Goal: Navigation & Orientation: Find specific page/section

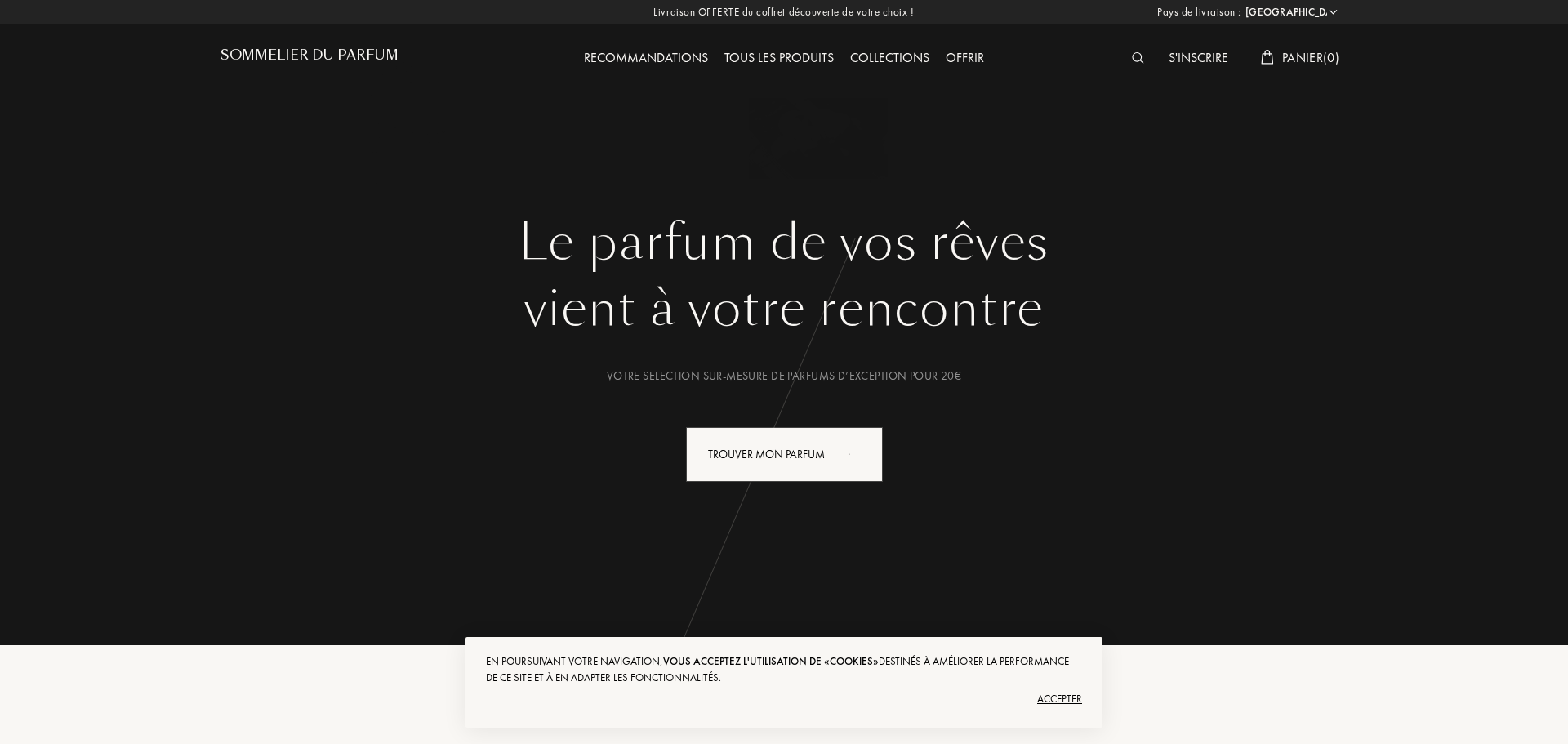
select select "FR"
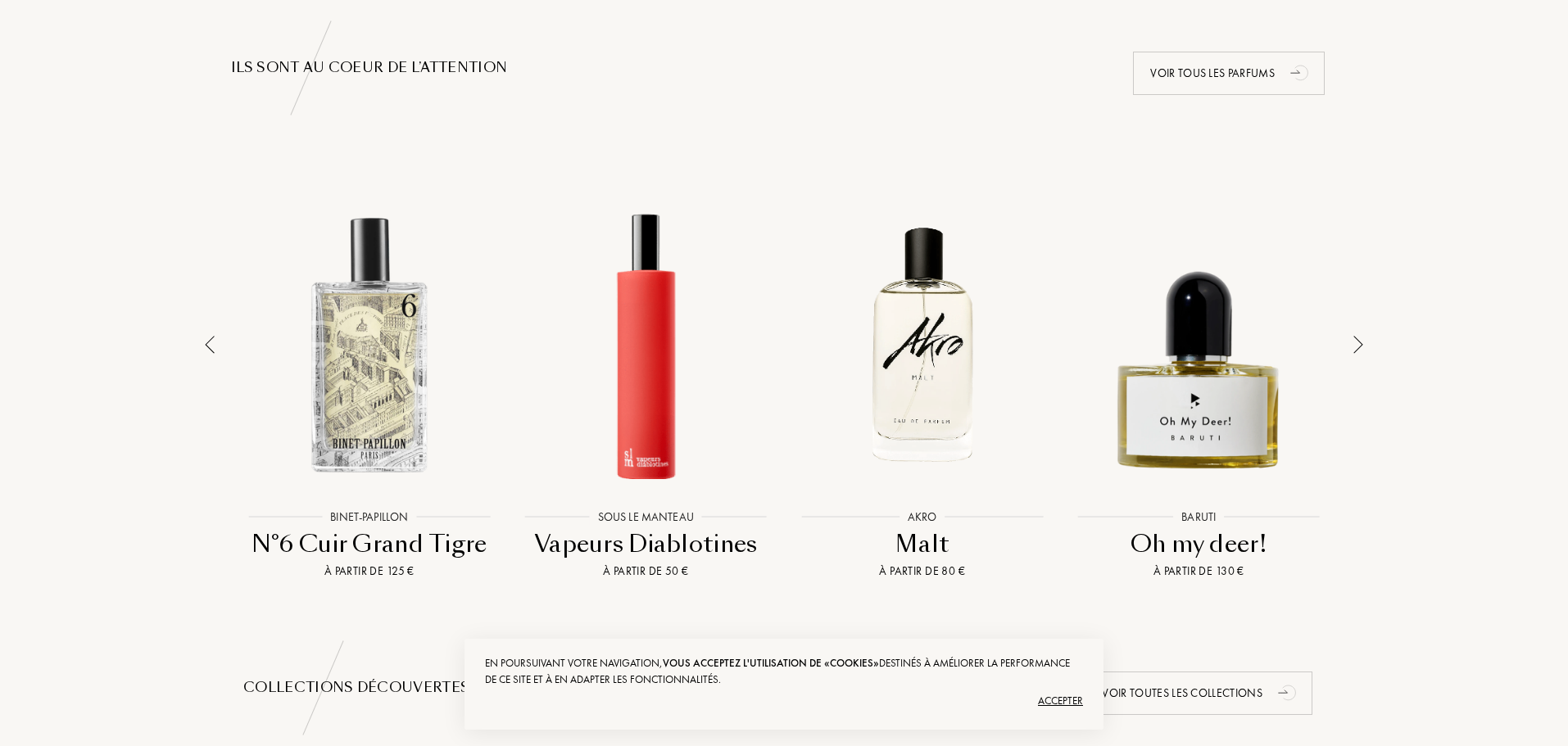
scroll to position [1065, 0]
click at [1068, 698] on div "Accepter" at bounding box center [784, 701] width 598 height 26
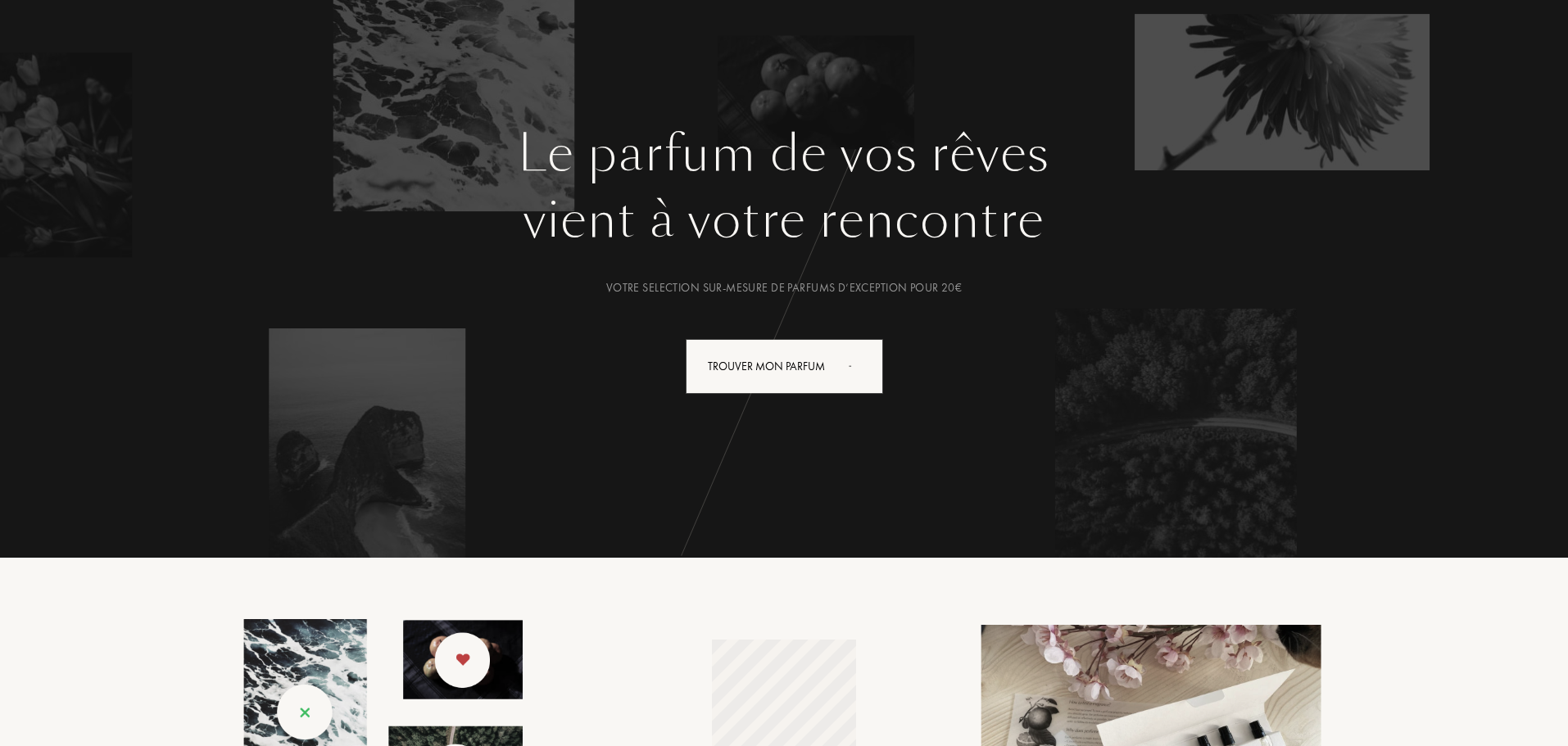
scroll to position [0, 0]
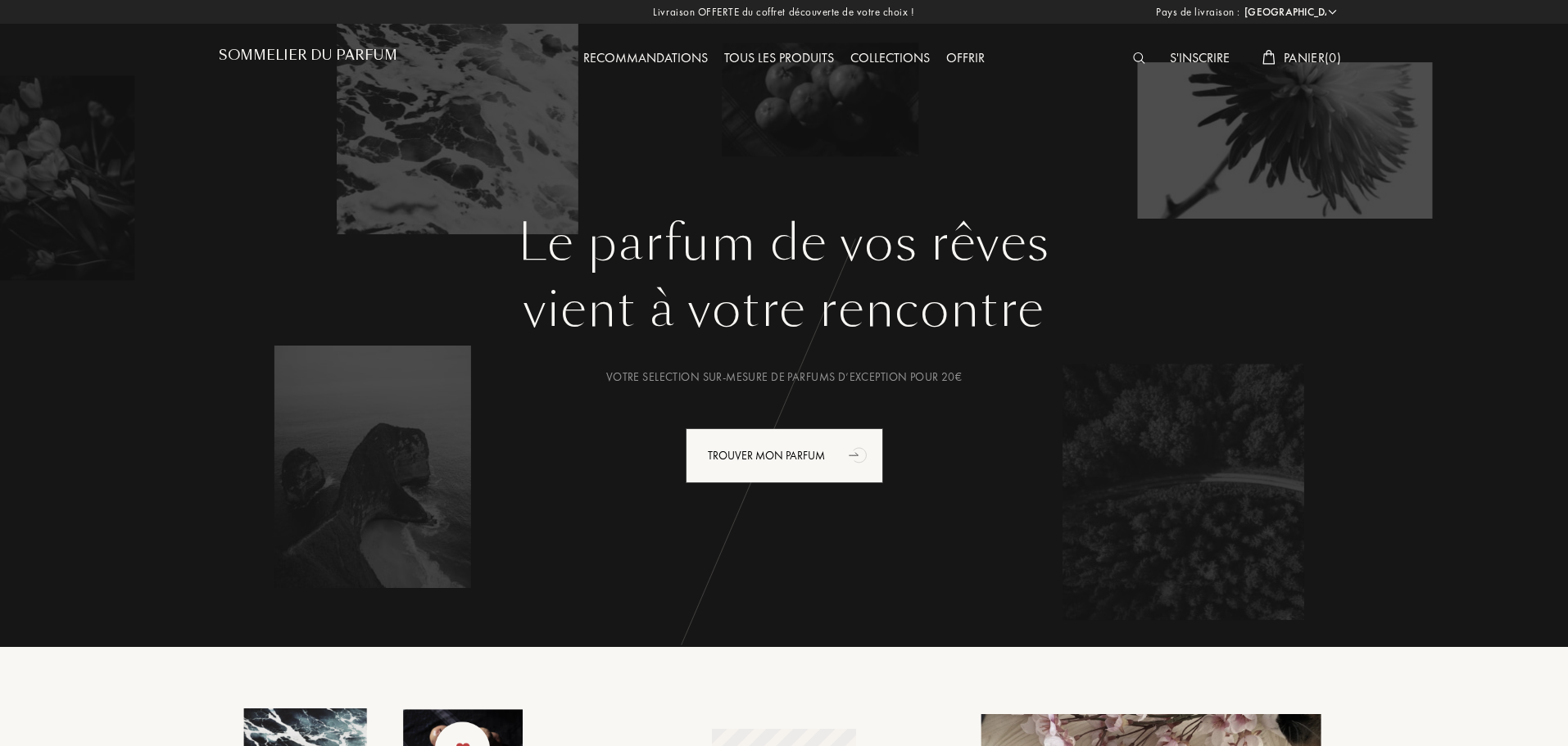
click at [886, 54] on div "Collections" at bounding box center [890, 59] width 96 height 21
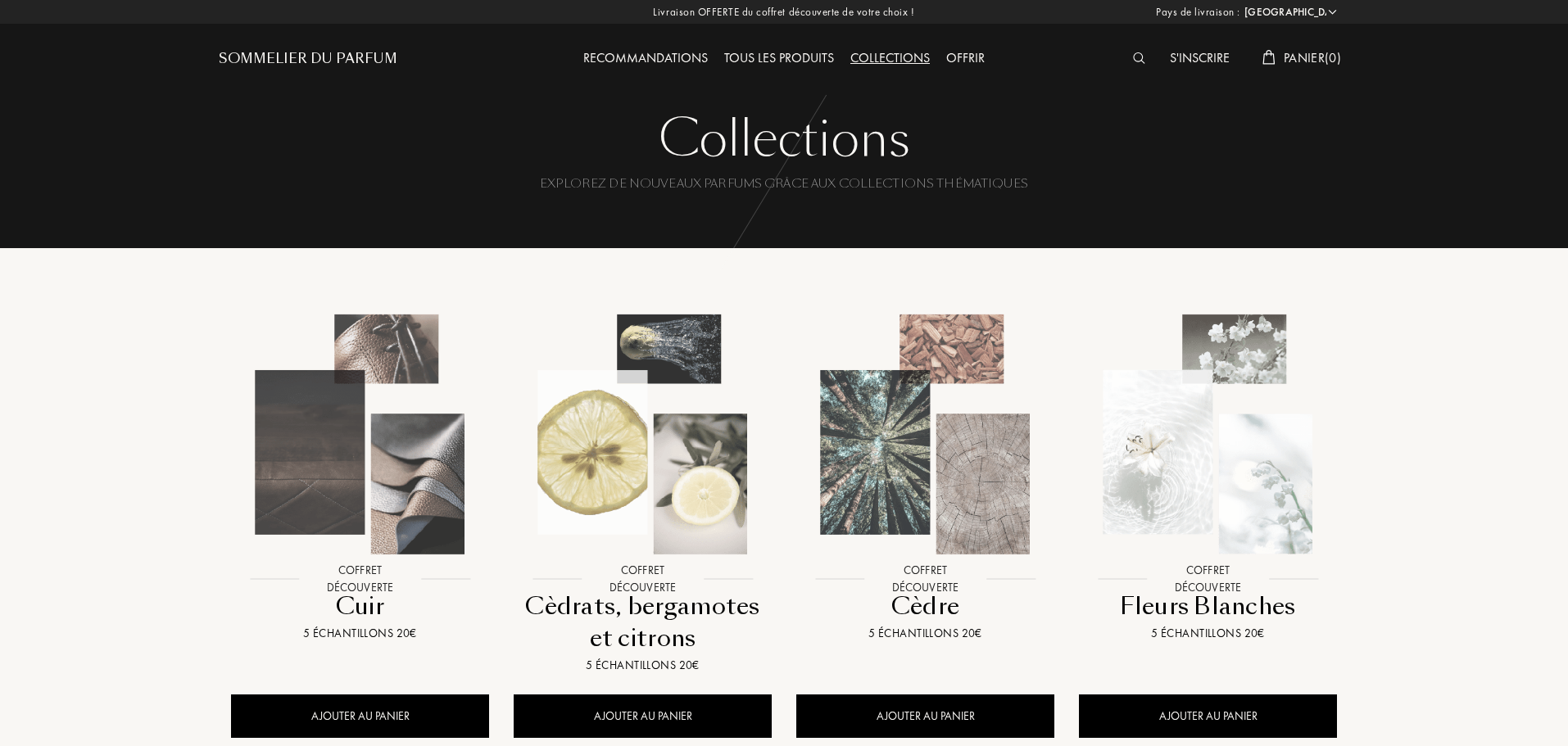
select select "FR"
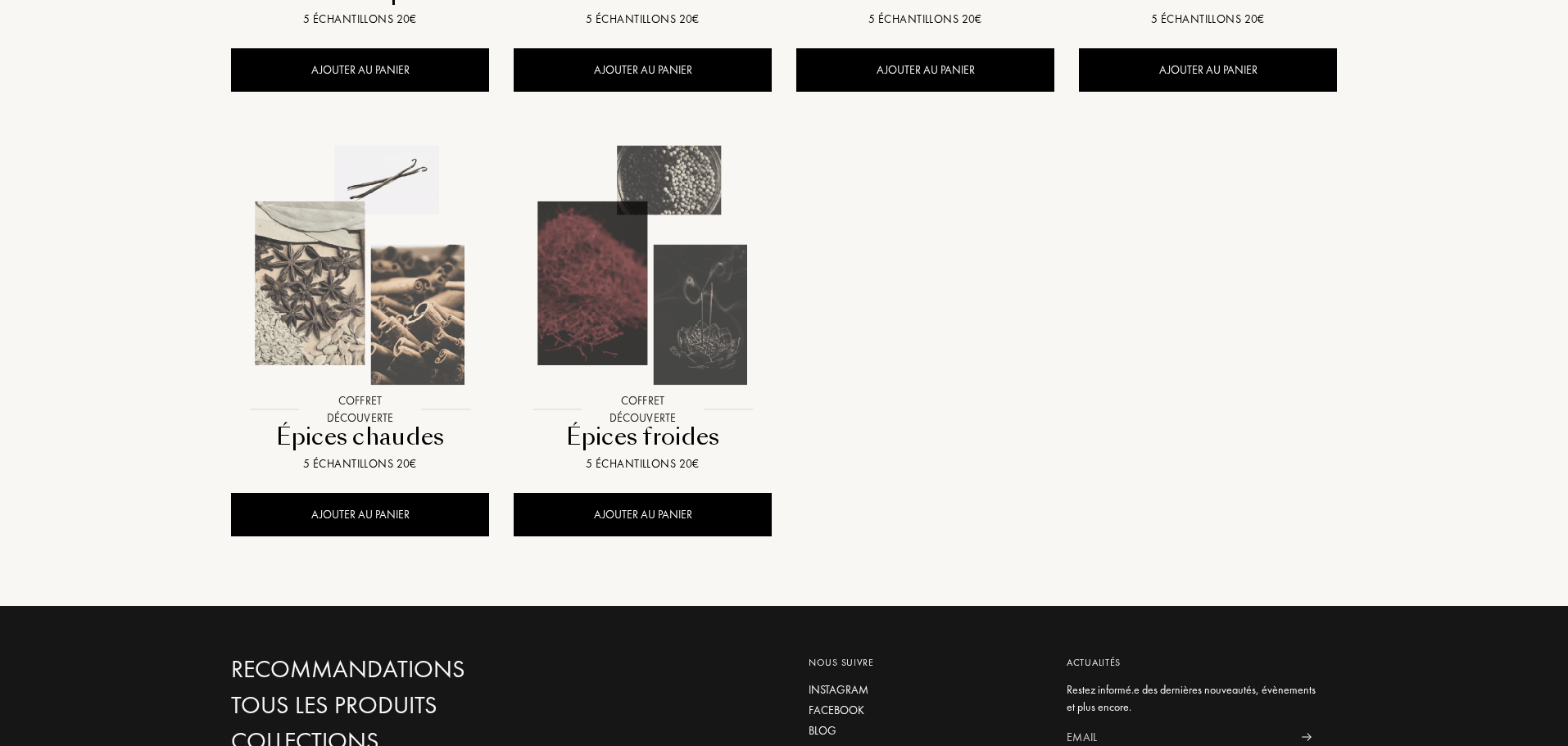
scroll to position [1556, 0]
